Goal: Obtain resource: Obtain resource

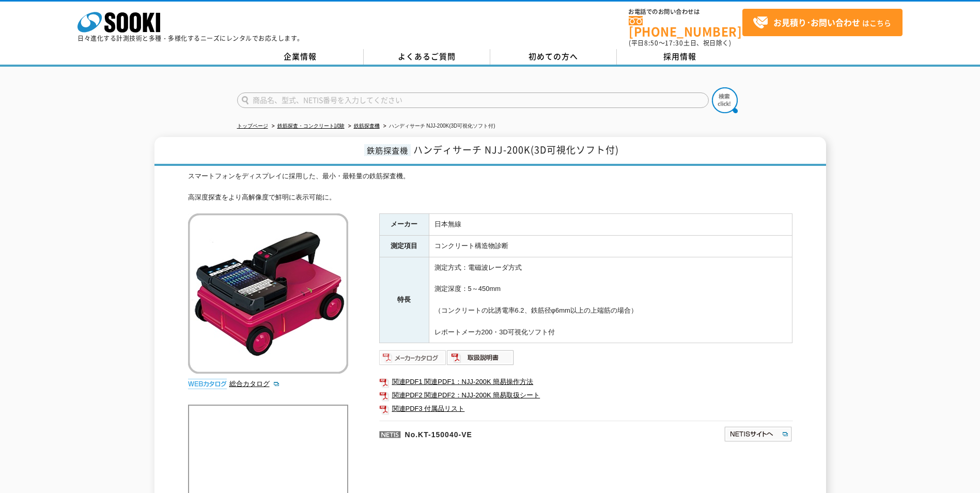
click at [414, 349] on img at bounding box center [413, 357] width 68 height 17
click at [482, 350] on img at bounding box center [481, 357] width 68 height 17
click at [521, 375] on link "関連PDF1 関連PDF1：NJJ-200K 簡易操作方法" at bounding box center [585, 381] width 413 height 13
click at [528, 388] on link "関連PDF2 関連PDF2：NJJ-200K 簡易取扱シート" at bounding box center [585, 394] width 413 height 13
click at [444, 402] on link "関連PDF3 付属品リスト" at bounding box center [585, 408] width 413 height 13
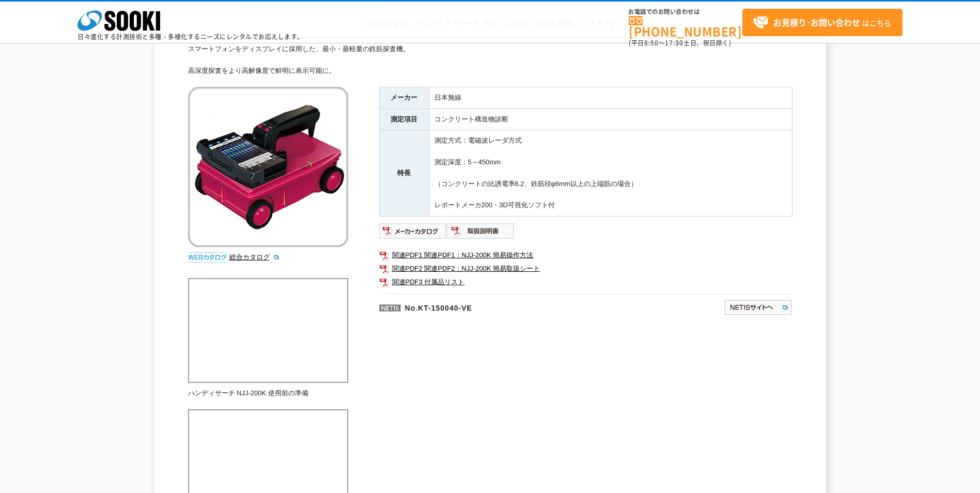
scroll to position [52, 0]
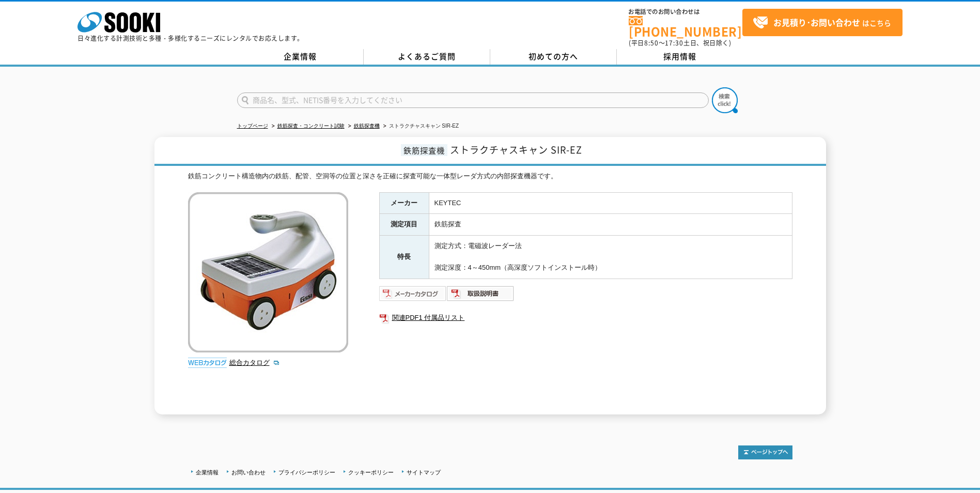
click at [422, 287] on img at bounding box center [413, 293] width 68 height 17
click at [477, 287] on img at bounding box center [481, 293] width 68 height 17
